Goal: Find specific page/section: Find specific page/section

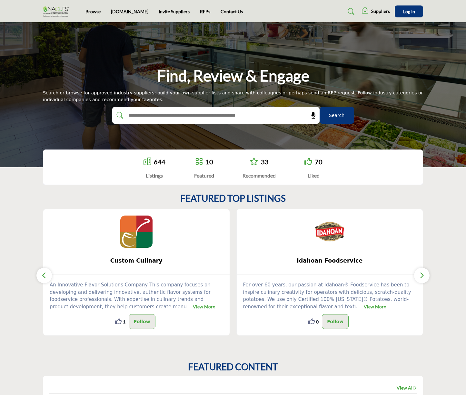
click at [159, 162] on link "644" at bounding box center [160, 162] width 12 height 8
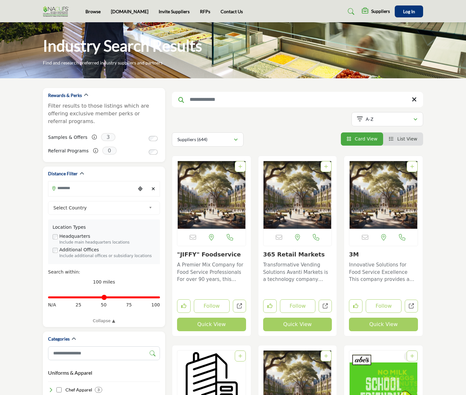
click at [49, 7] on img at bounding box center [57, 11] width 29 height 11
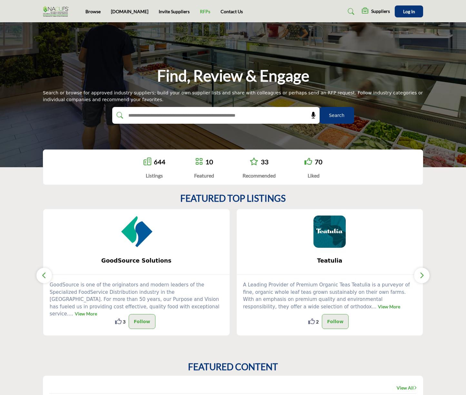
click at [200, 10] on link "RFPs" at bounding box center [205, 11] width 10 height 5
